Goal: Navigation & Orientation: Find specific page/section

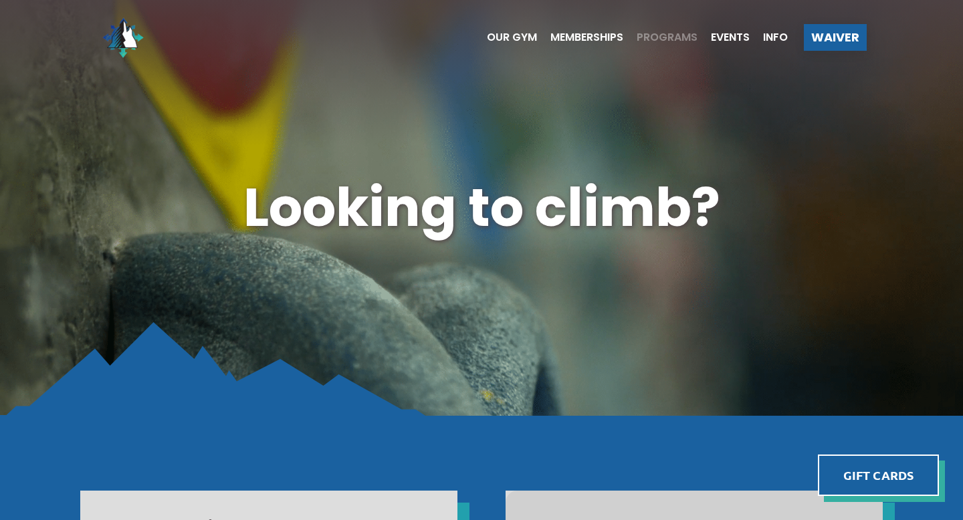
click at [674, 36] on span "Programs" at bounding box center [666, 37] width 61 height 11
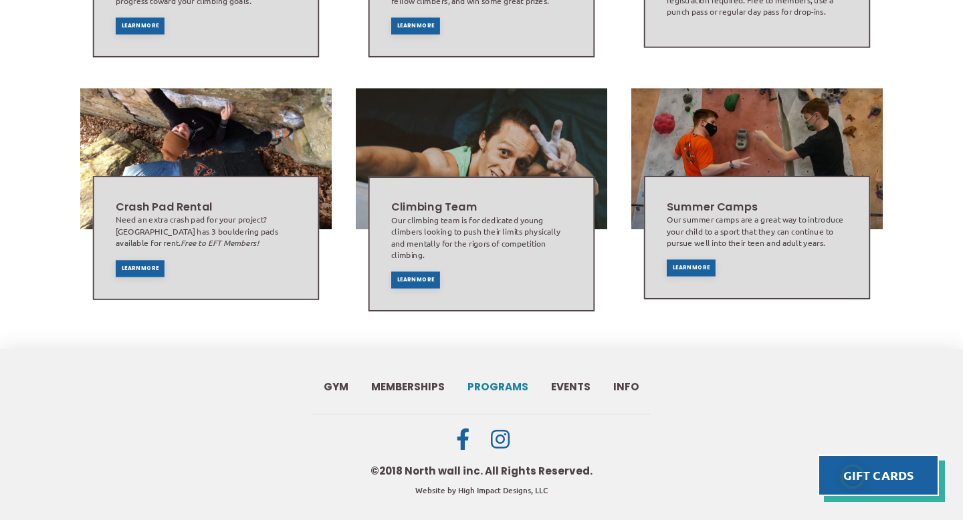
scroll to position [868, 0]
click at [628, 382] on span "Info" at bounding box center [626, 387] width 26 height 10
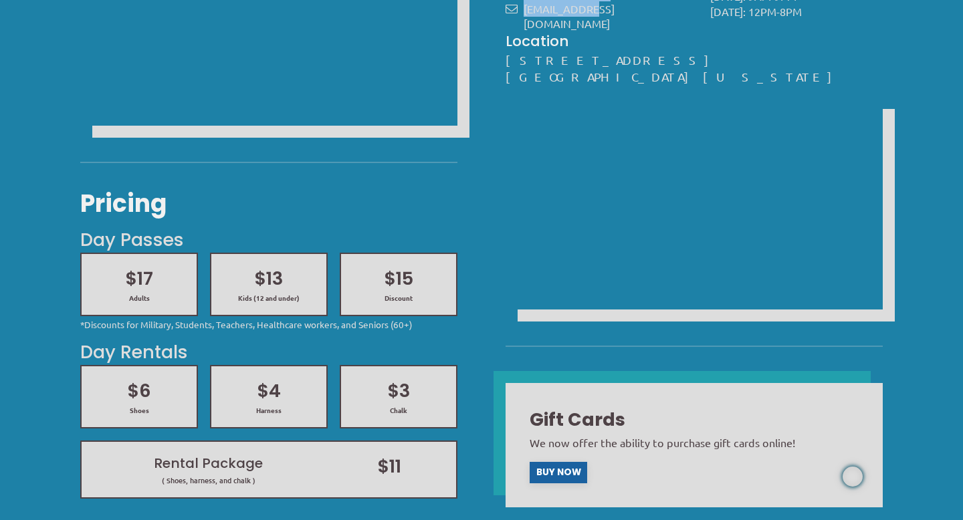
scroll to position [402, 0]
